Goal: Information Seeking & Learning: Learn about a topic

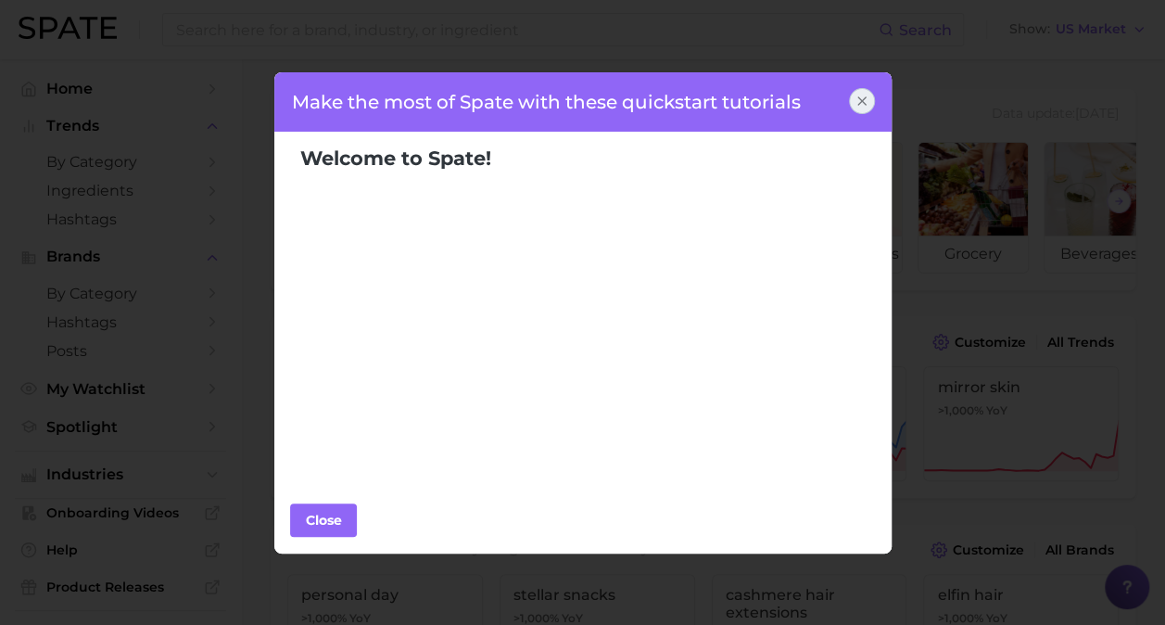
click at [866, 99] on icon at bounding box center [861, 101] width 15 height 15
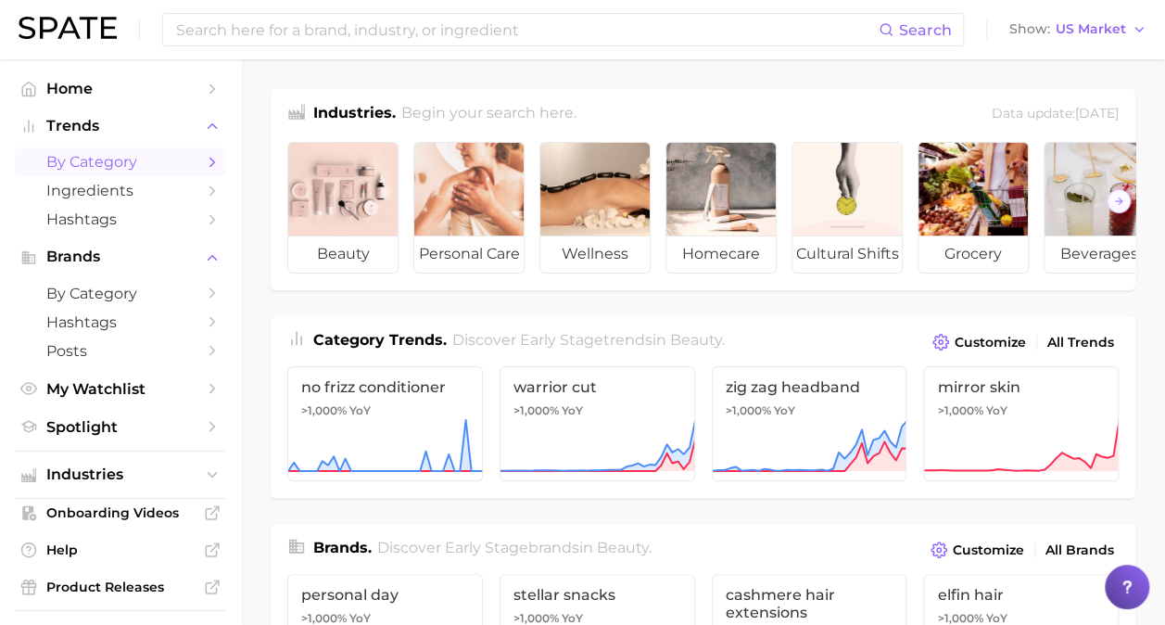
click at [149, 167] on span "by Category" at bounding box center [120, 162] width 148 height 18
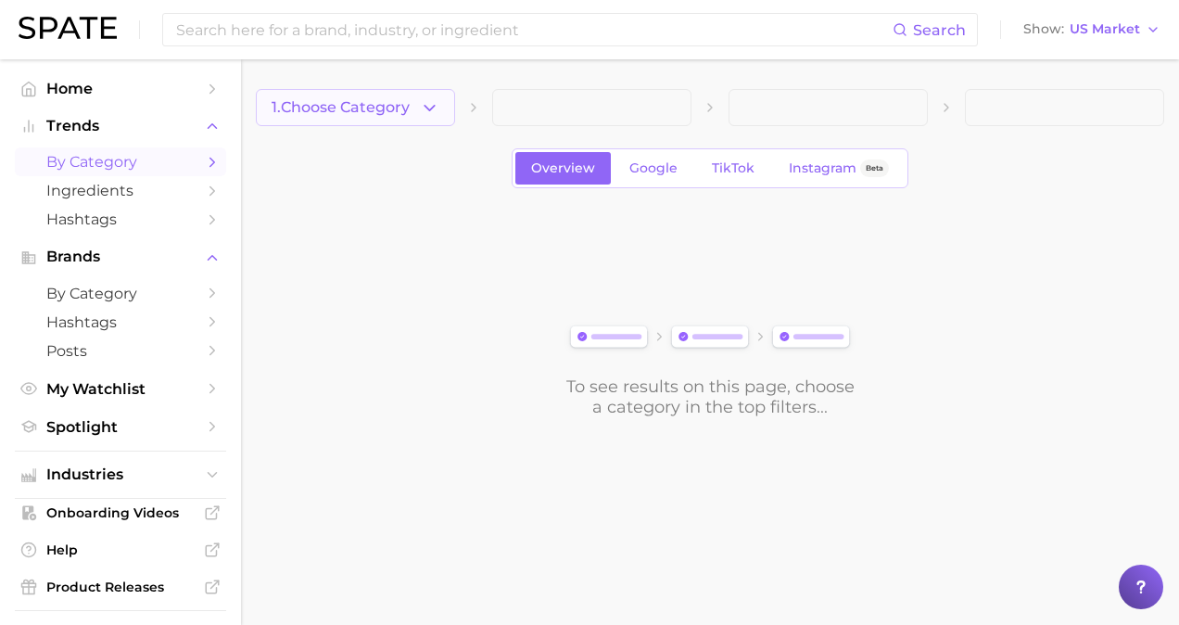
click at [428, 119] on button "1. Choose Category" at bounding box center [355, 107] width 199 height 37
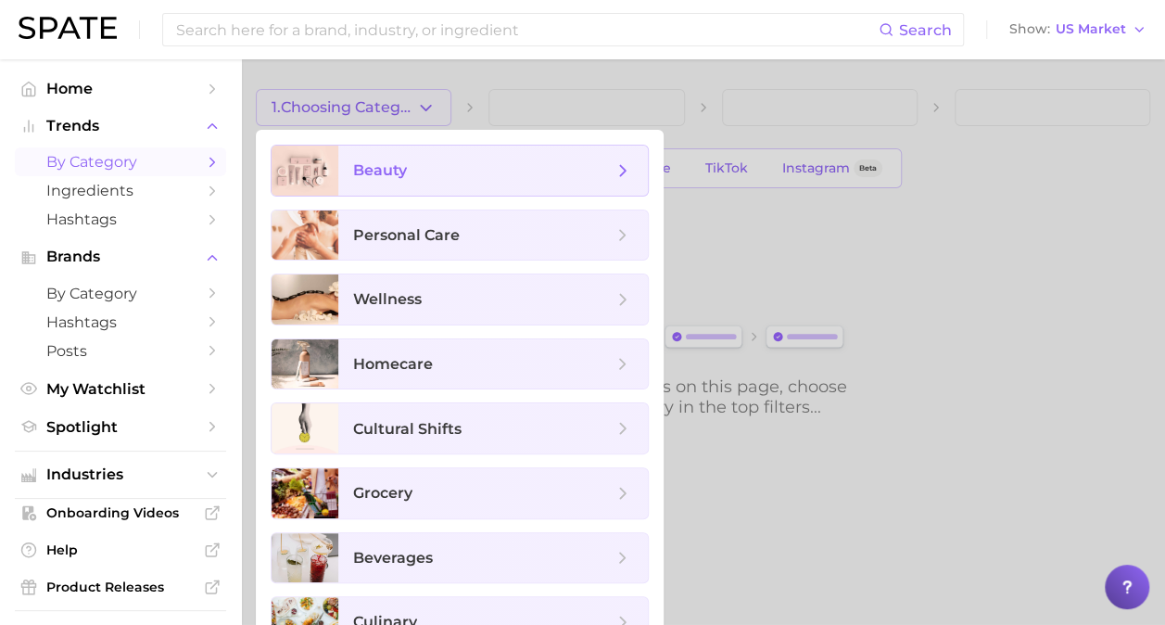
click at [415, 160] on span "beauty" at bounding box center [482, 170] width 259 height 20
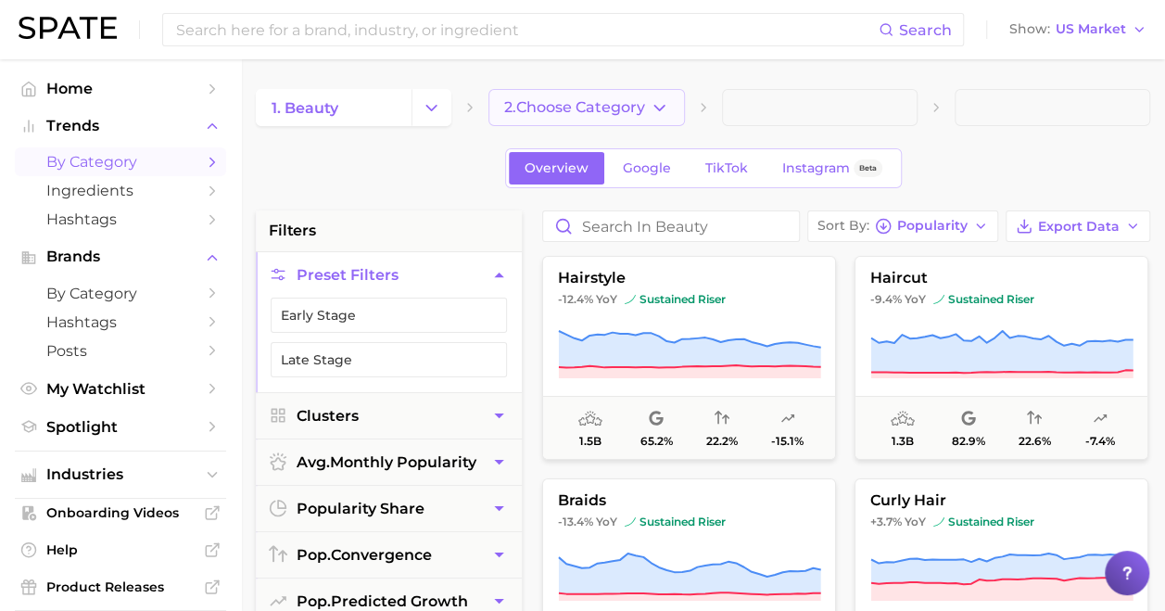
click at [547, 107] on span "2. Choose Category" at bounding box center [574, 107] width 141 height 17
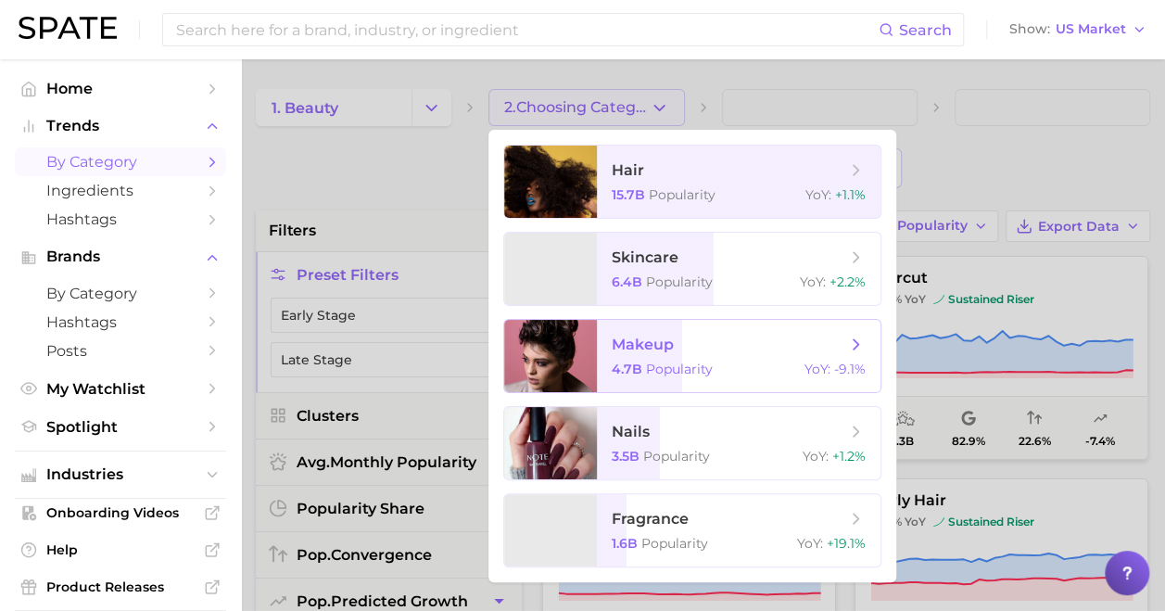
click at [651, 337] on span "makeup" at bounding box center [643, 344] width 62 height 18
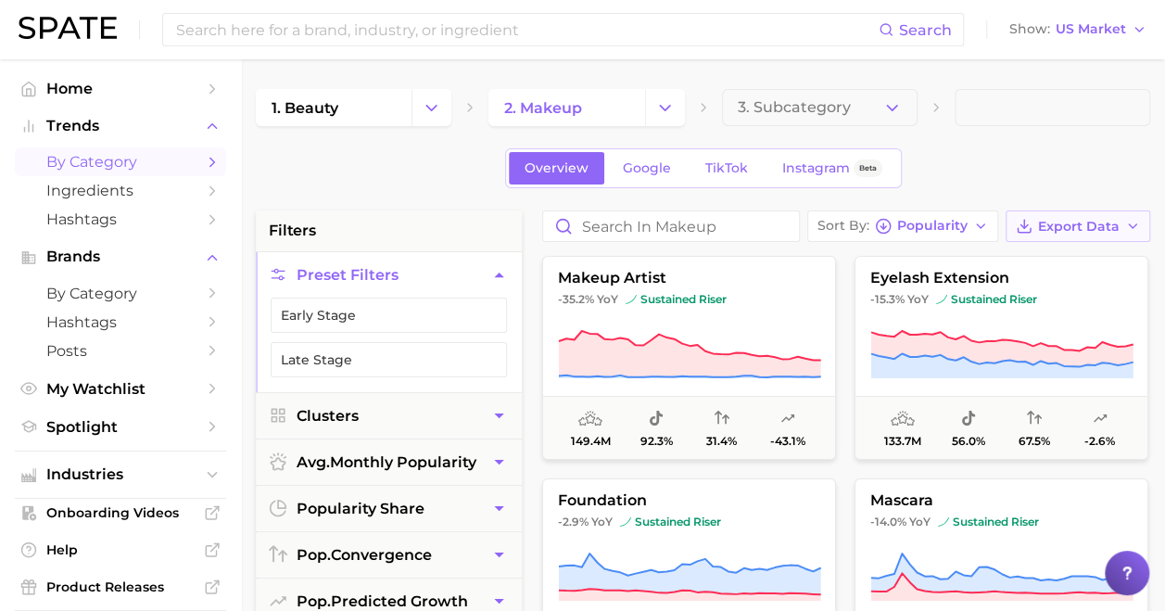
click at [1051, 228] on span "Export Data" at bounding box center [1079, 227] width 82 height 16
click at [1040, 249] on button "Card Data CSV" at bounding box center [1048, 260] width 204 height 33
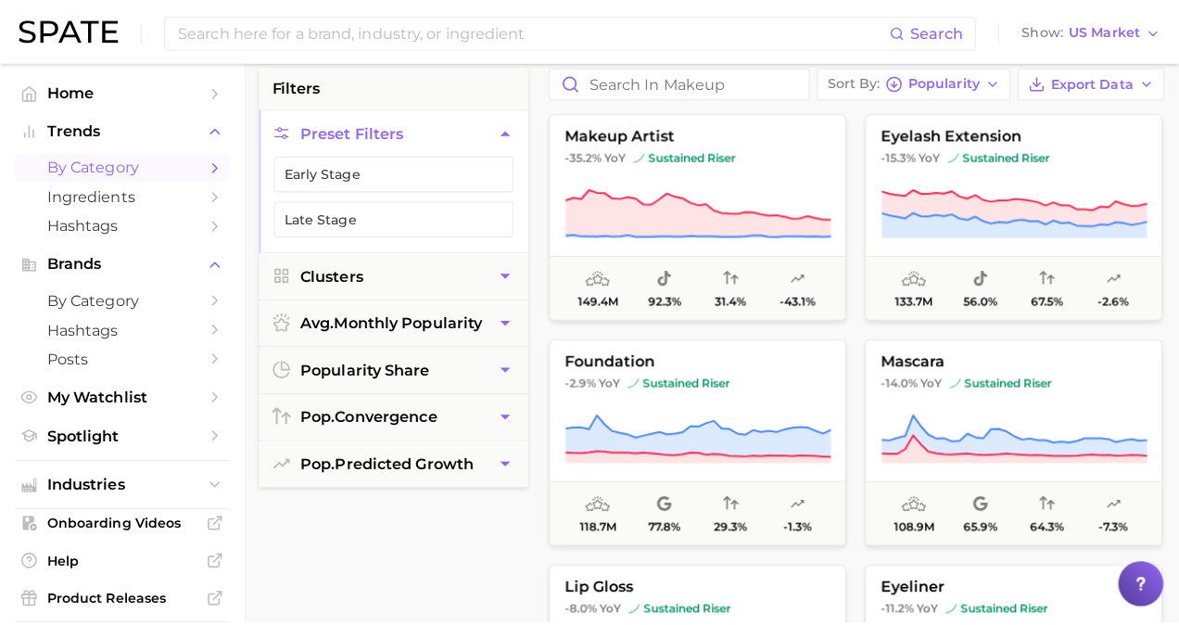
scroll to position [80, 0]
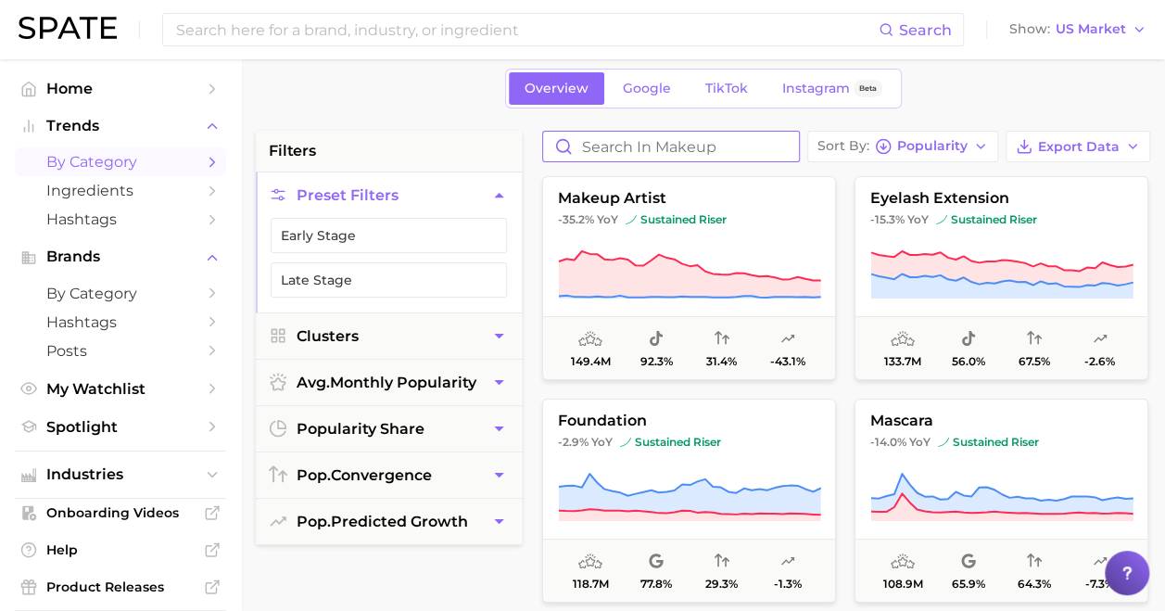
click at [645, 139] on input "Search in makeup" at bounding box center [671, 147] width 256 height 30
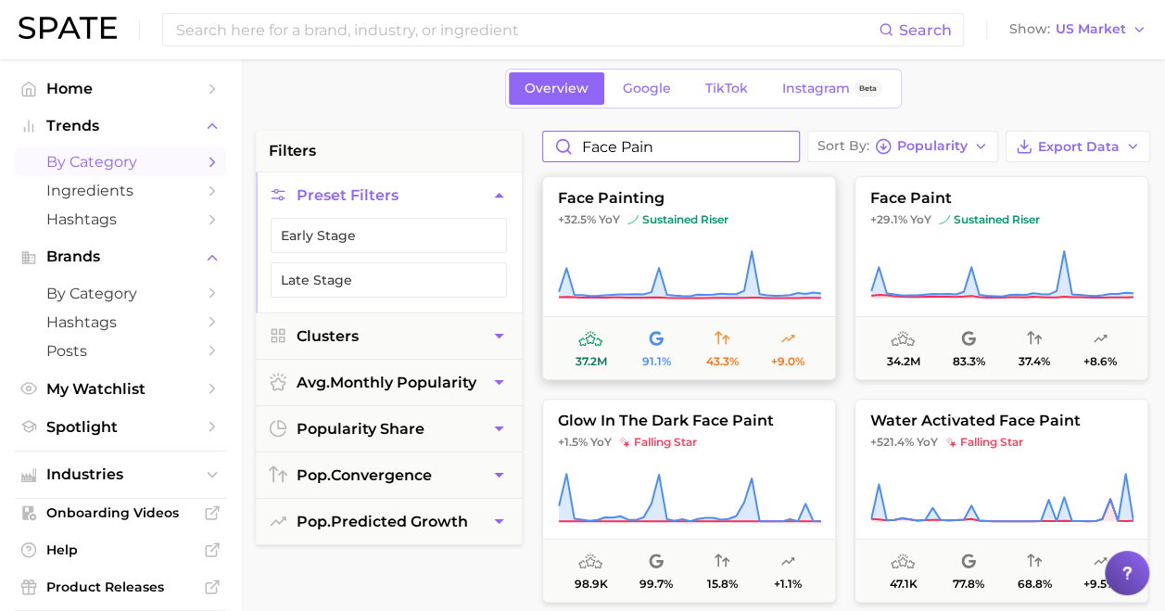
type input "face pain"
click at [660, 200] on span "face painting" at bounding box center [689, 198] width 292 height 17
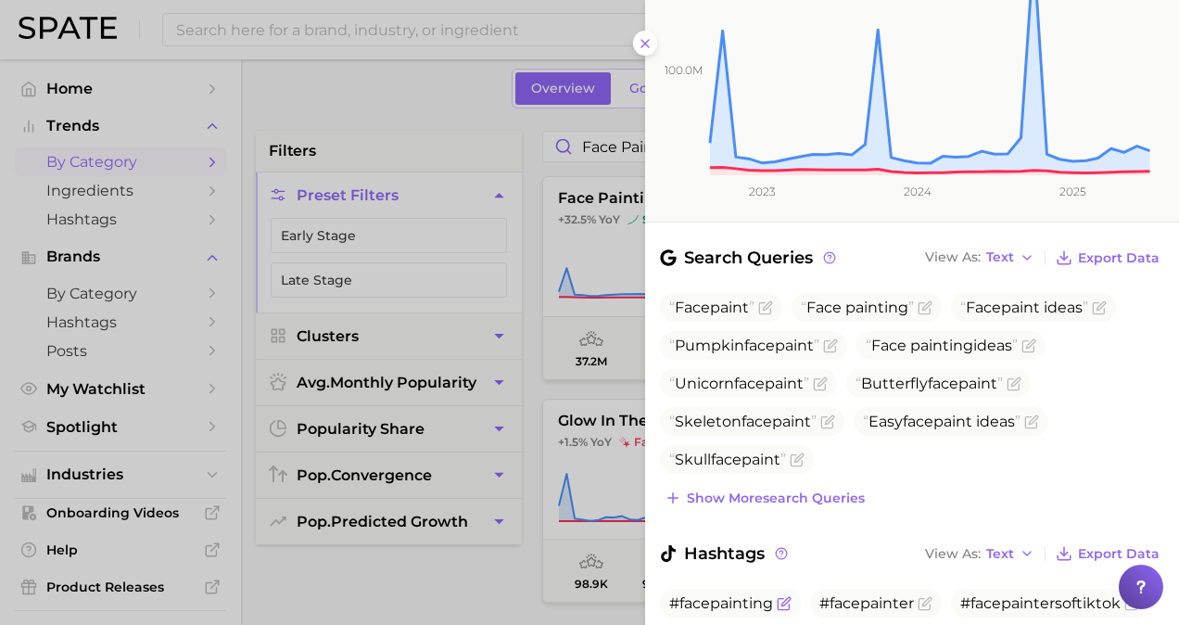
scroll to position [593, 0]
